Goal: Check status: Check status

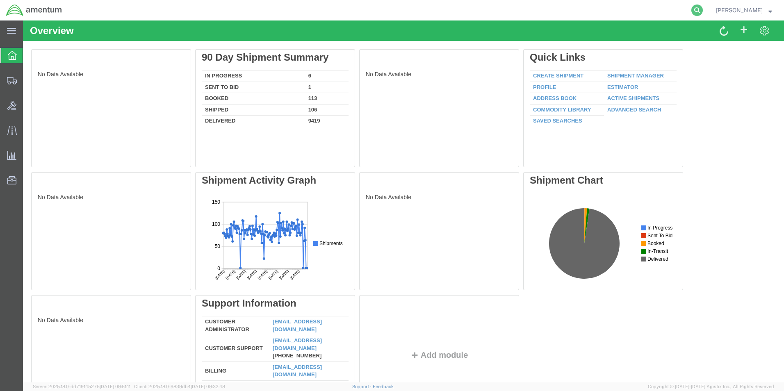
click at [702, 12] on icon at bounding box center [696, 10] width 11 height 11
click at [561, 12] on input "search" at bounding box center [566, 10] width 249 height 20
click at [486, 13] on input "search" at bounding box center [566, 10] width 249 height 20
paste input "56784515"
type input "56784515"
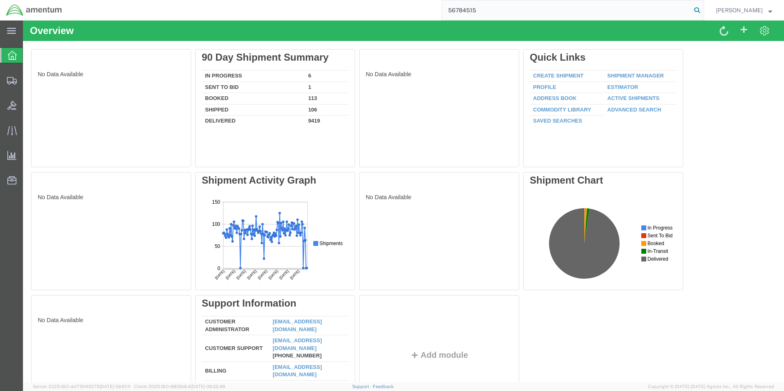
click at [702, 6] on icon at bounding box center [696, 10] width 11 height 11
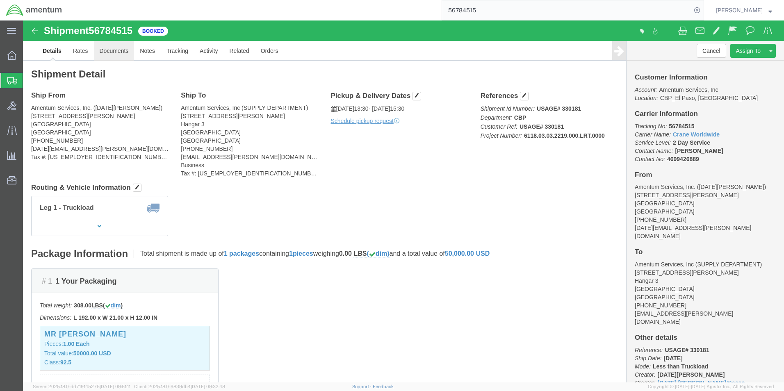
click link "Documents"
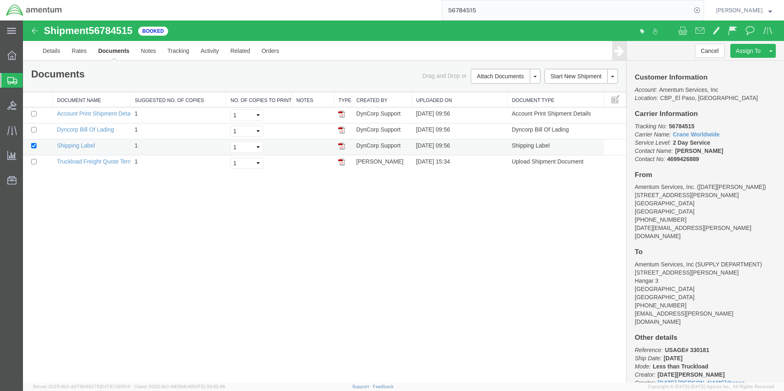
click at [341, 148] on img at bounding box center [341, 146] width 7 height 7
click at [339, 161] on img at bounding box center [341, 162] width 7 height 7
click at [342, 132] on img at bounding box center [341, 130] width 7 height 7
